Goal: Task Accomplishment & Management: Manage account settings

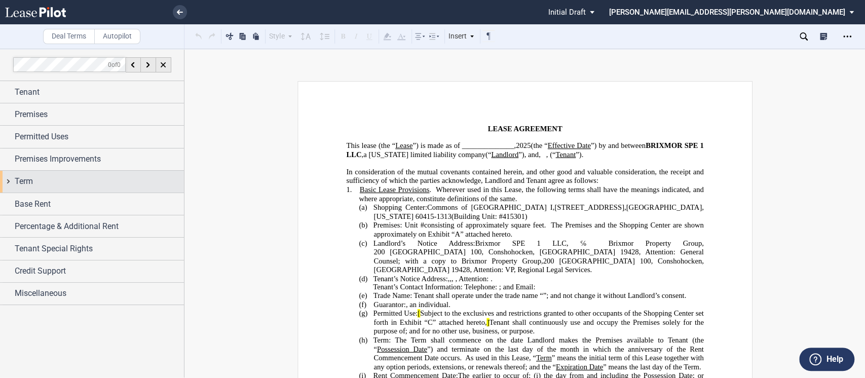
click at [7, 183] on div "Term" at bounding box center [92, 182] width 184 height 22
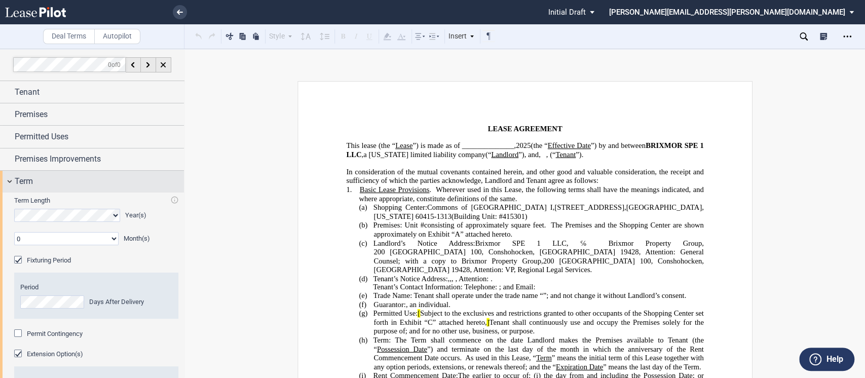
click at [7, 183] on div "Term" at bounding box center [92, 182] width 184 height 22
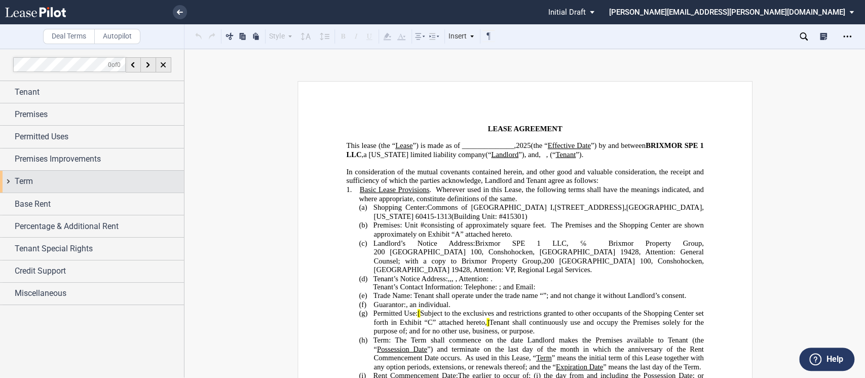
click at [7, 183] on div "Term" at bounding box center [92, 182] width 184 height 22
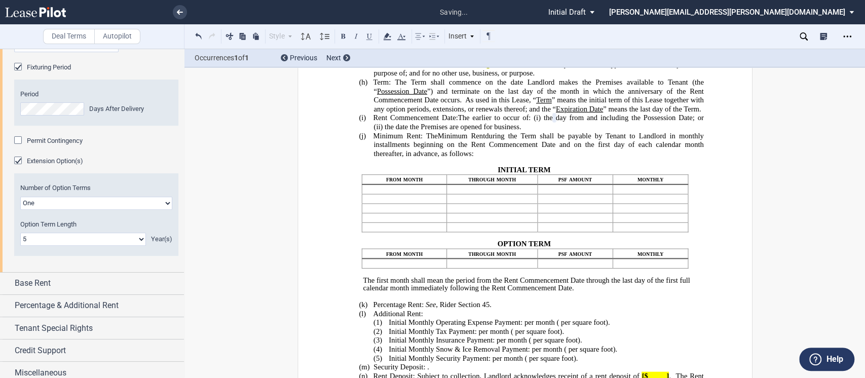
scroll to position [199, 0]
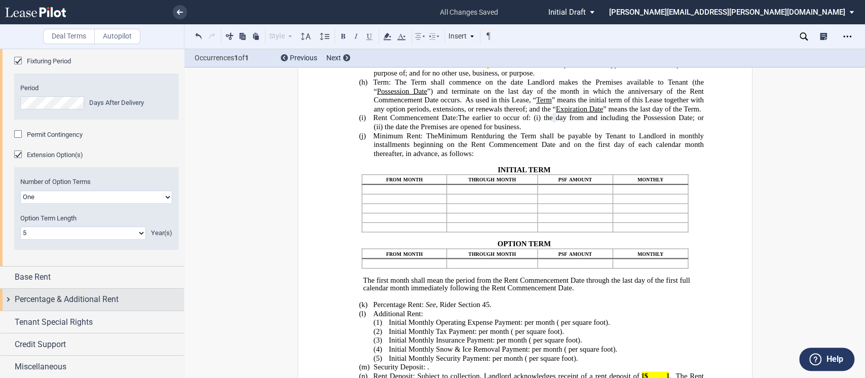
click at [11, 298] on div "Percentage & Additional Rent" at bounding box center [92, 300] width 184 height 22
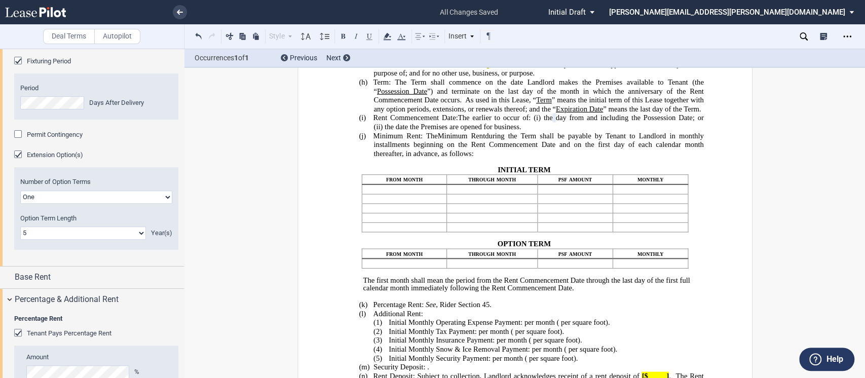
click at [18, 333] on div "Tenant Pays Percentage Rent" at bounding box center [19, 334] width 10 height 10
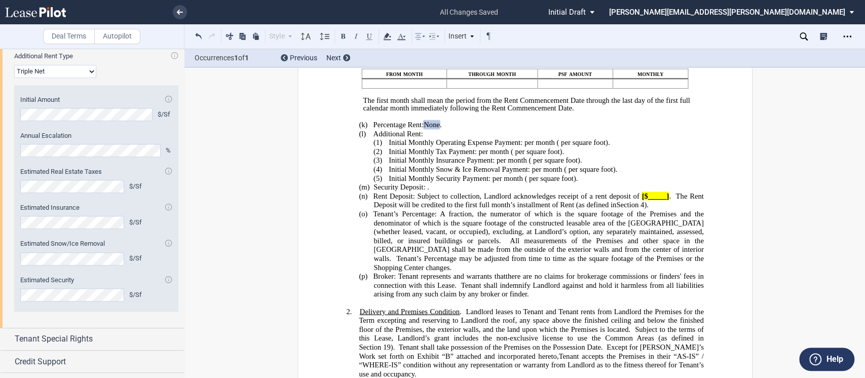
scroll to position [528, 0]
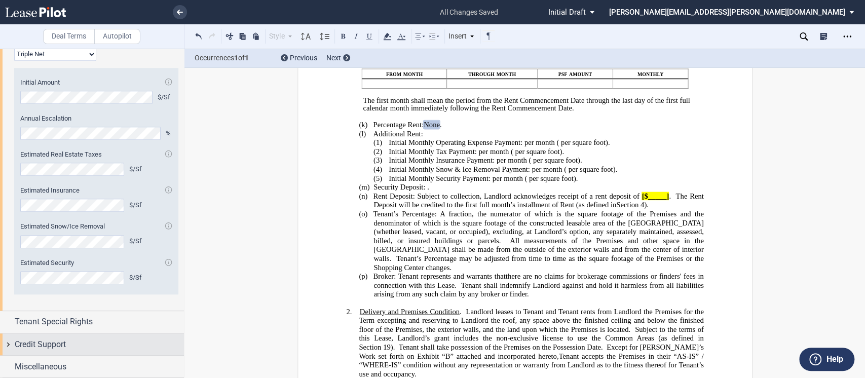
click at [7, 346] on div "Credit Support" at bounding box center [92, 345] width 184 height 22
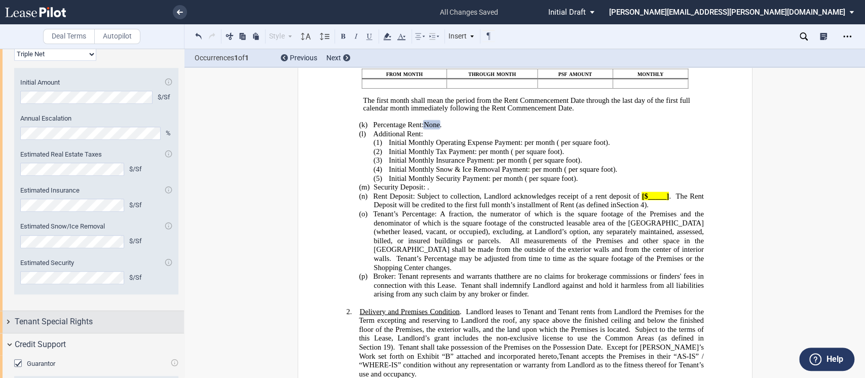
click at [10, 322] on div "Tenant Special Rights" at bounding box center [92, 322] width 184 height 22
click at [15, 320] on span "Tenant Special Rights" at bounding box center [54, 322] width 78 height 12
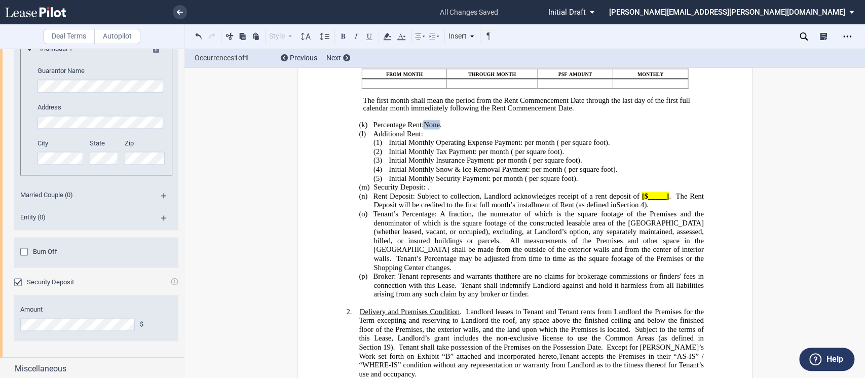
scroll to position [915, 0]
click at [844, 34] on icon "Open Lease options menu" at bounding box center [847, 36] width 8 height 8
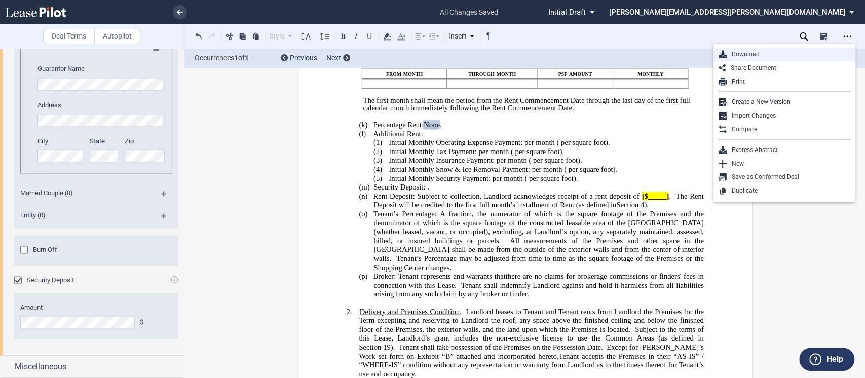
click at [751, 55] on div "Download" at bounding box center [789, 54] width 124 height 9
